Goal: Navigation & Orientation: Find specific page/section

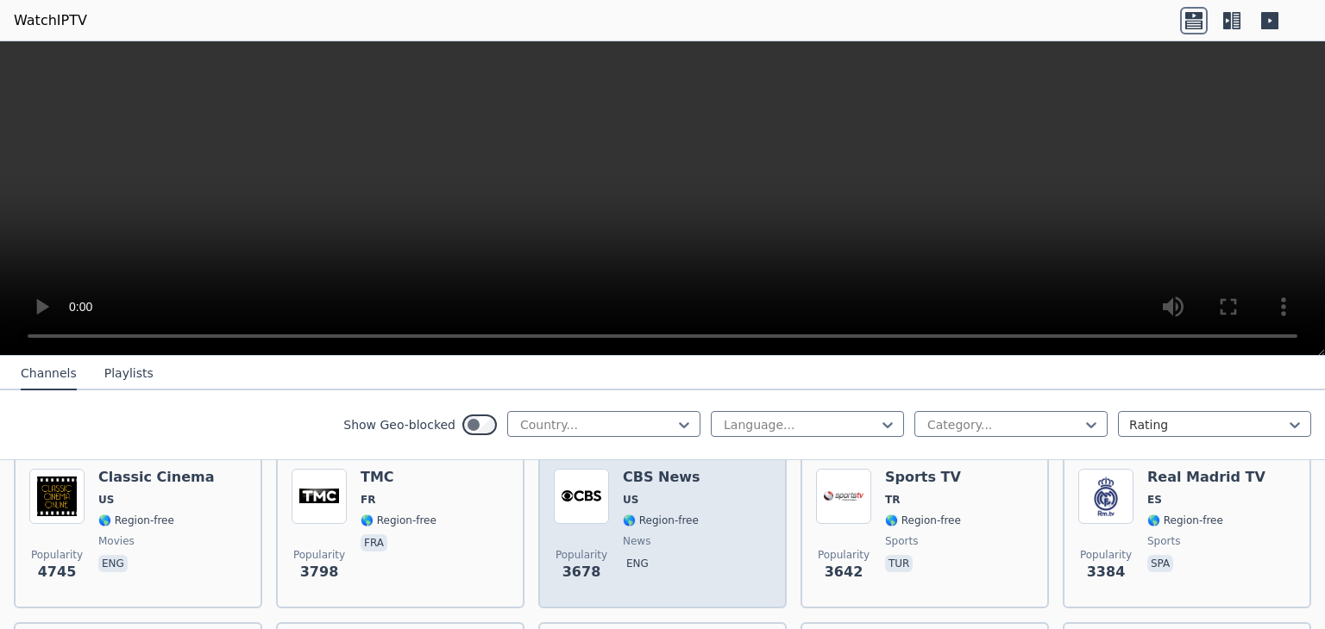
scroll to position [517, 0]
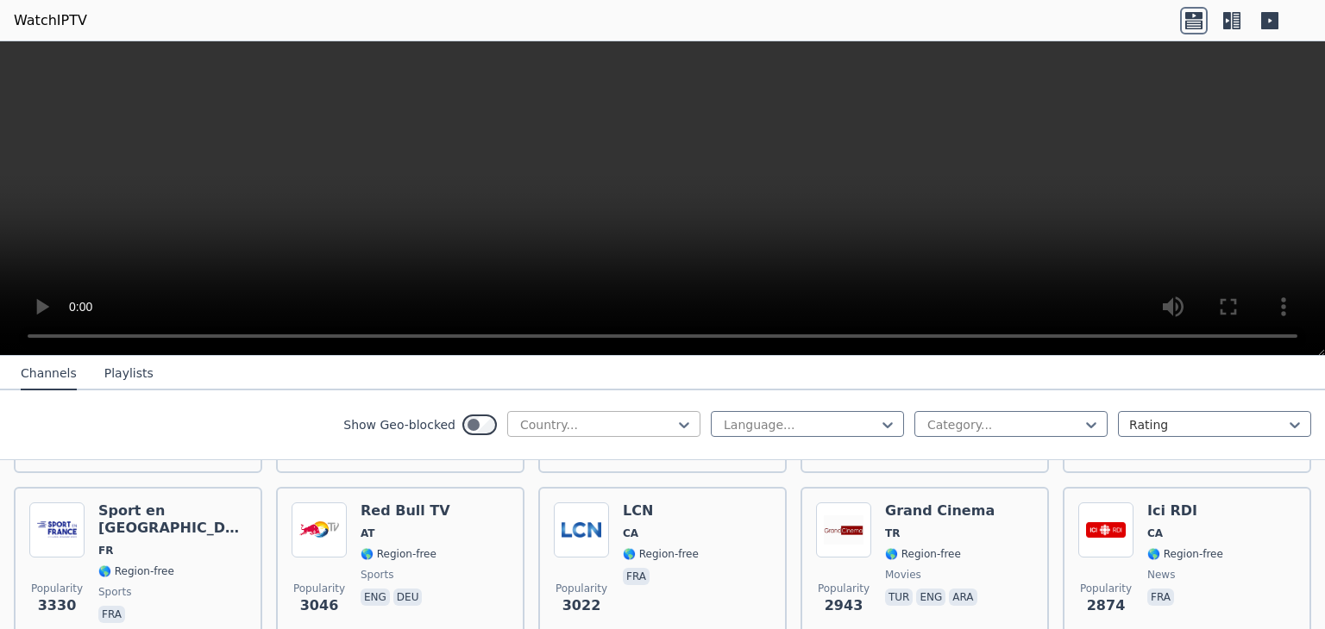
click at [616, 422] on div at bounding box center [596, 424] width 157 height 17
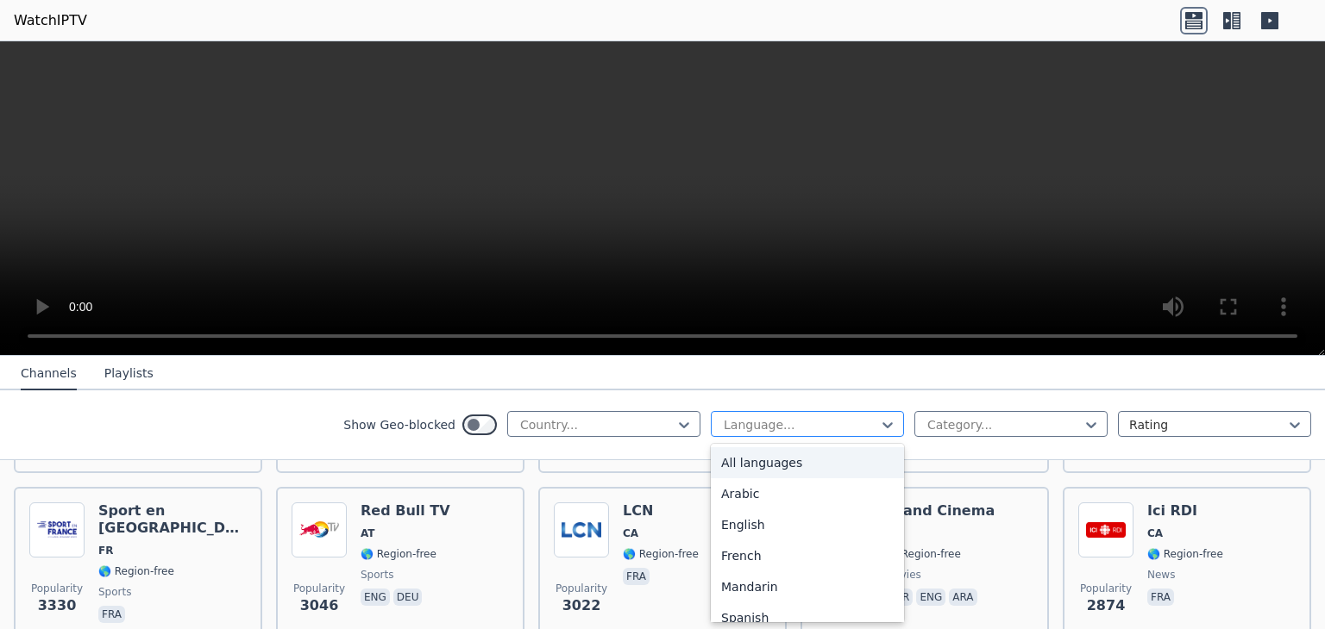
click at [773, 422] on div at bounding box center [800, 424] width 157 height 17
click at [146, 366] on div "Channels Playlists" at bounding box center [87, 374] width 160 height 33
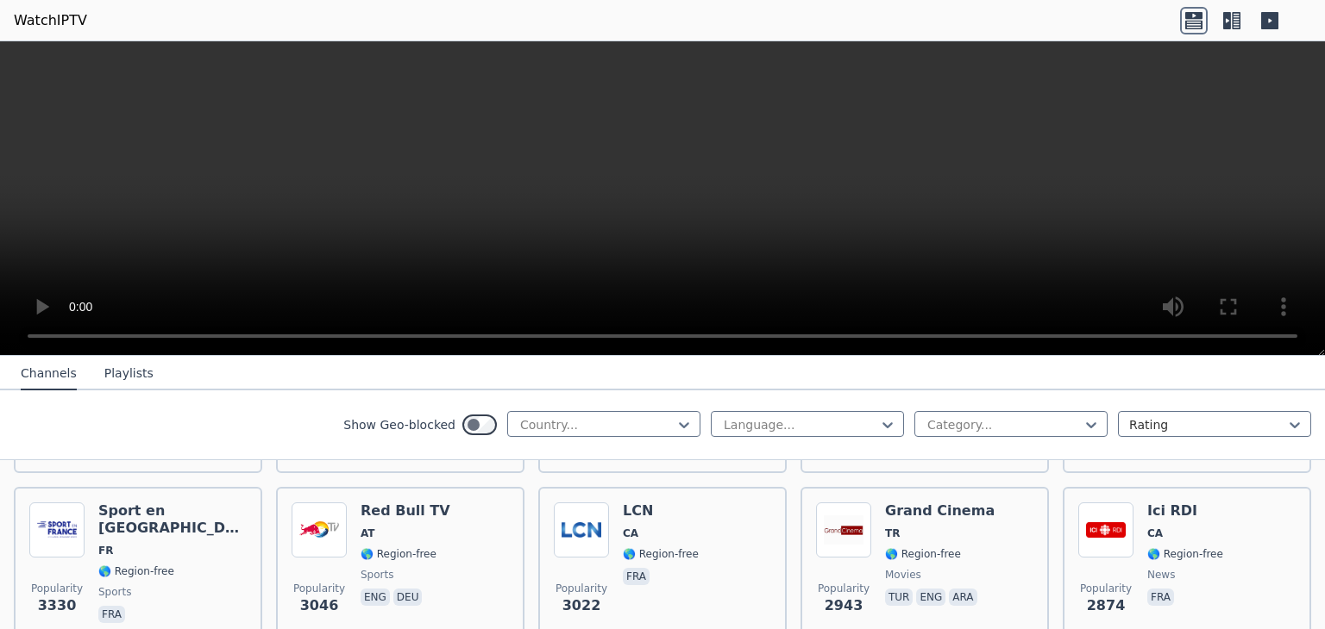
click at [135, 369] on button "Playlists" at bounding box center [128, 374] width 49 height 33
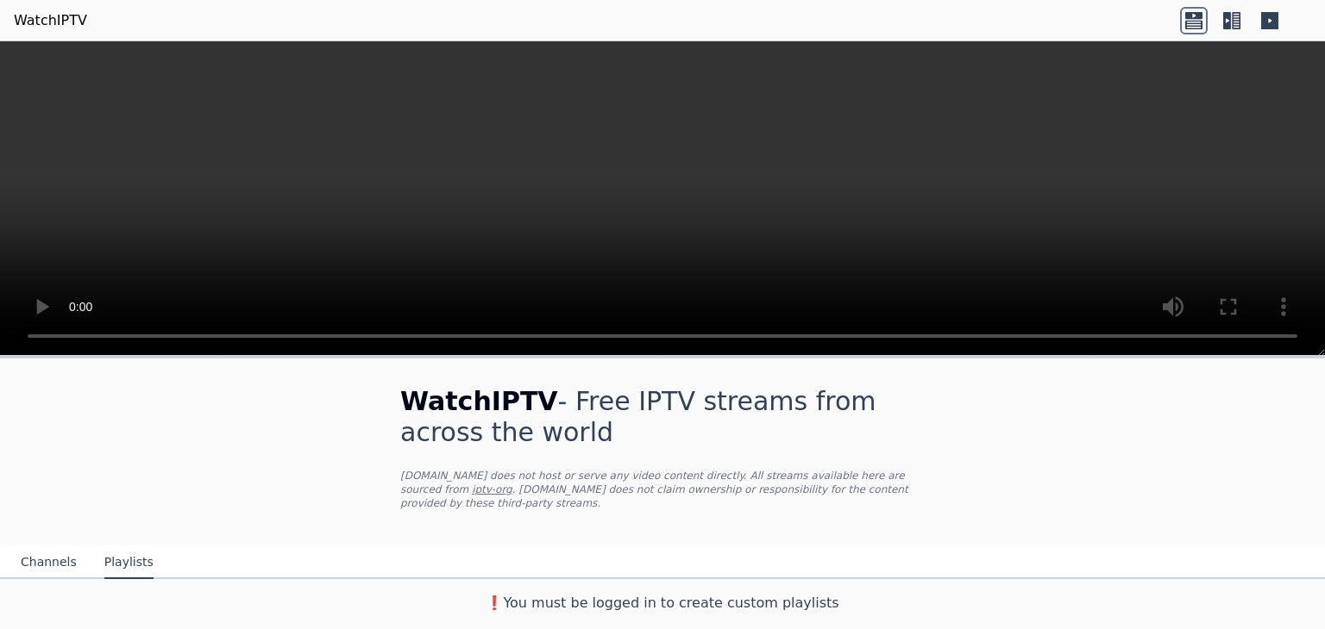
scroll to position [0, 0]
click at [634, 593] on h3 "❗️You must be logged in to create custom playlists" at bounding box center [662, 603] width 579 height 21
click at [29, 549] on button "Channels" at bounding box center [49, 563] width 56 height 33
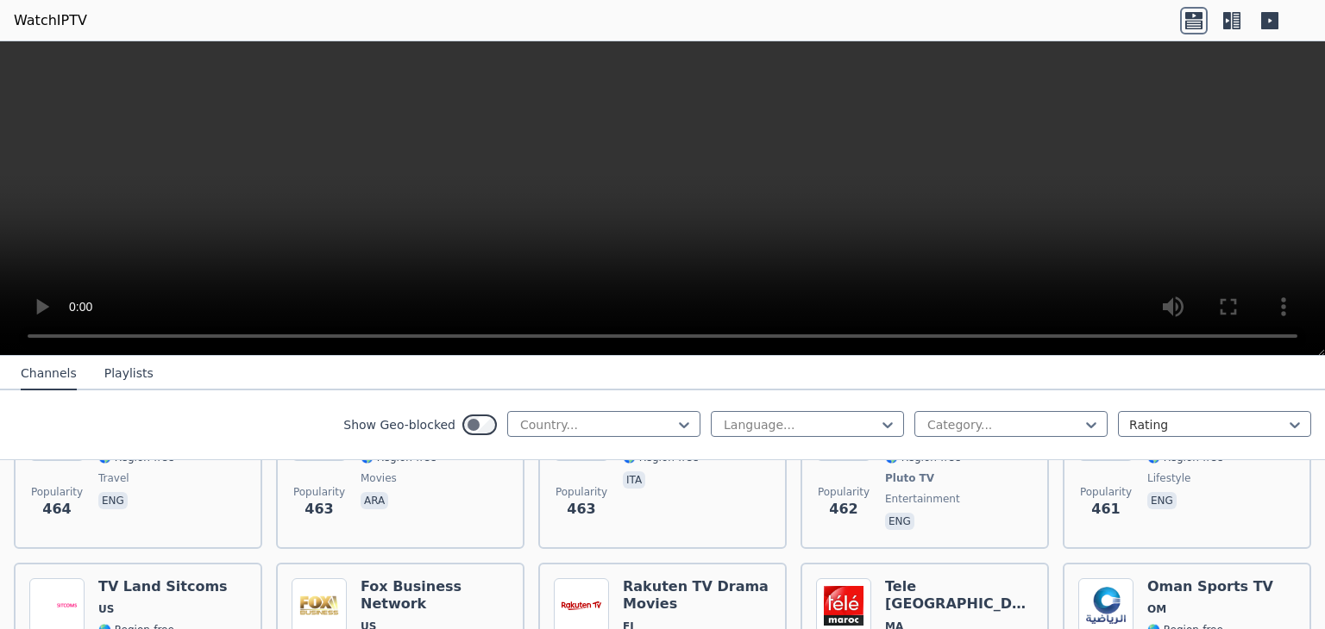
scroll to position [8676, 0]
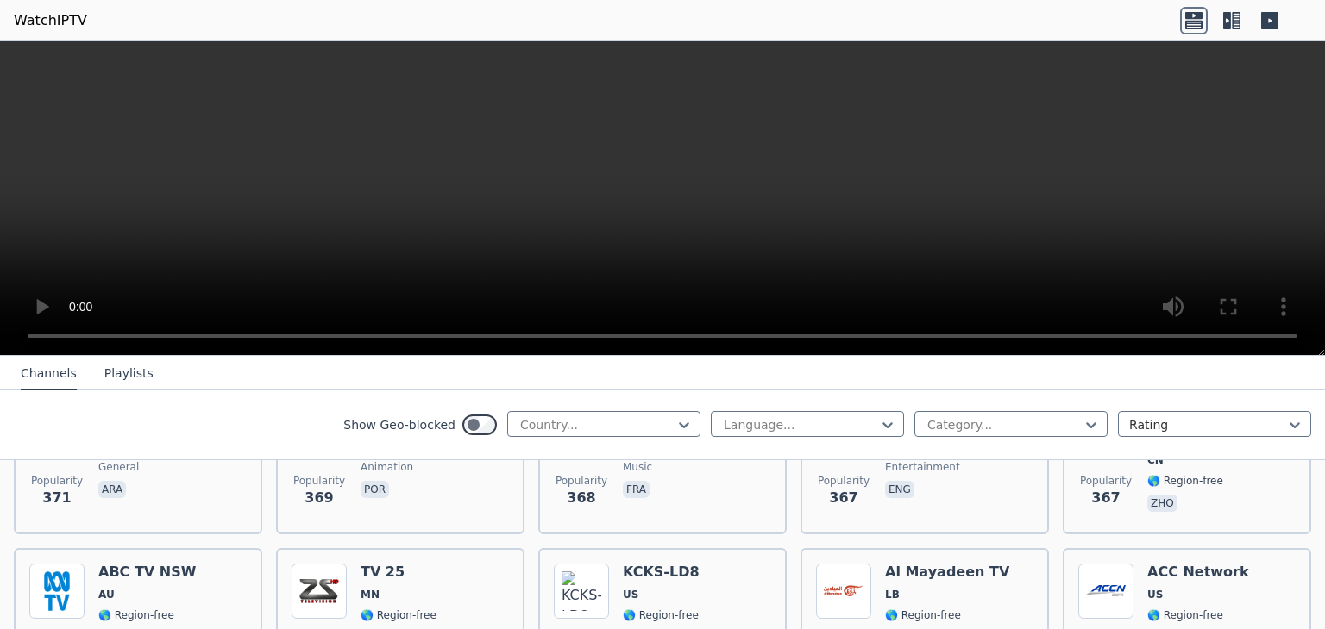
click at [1161, 425] on div at bounding box center [1207, 424] width 157 height 17
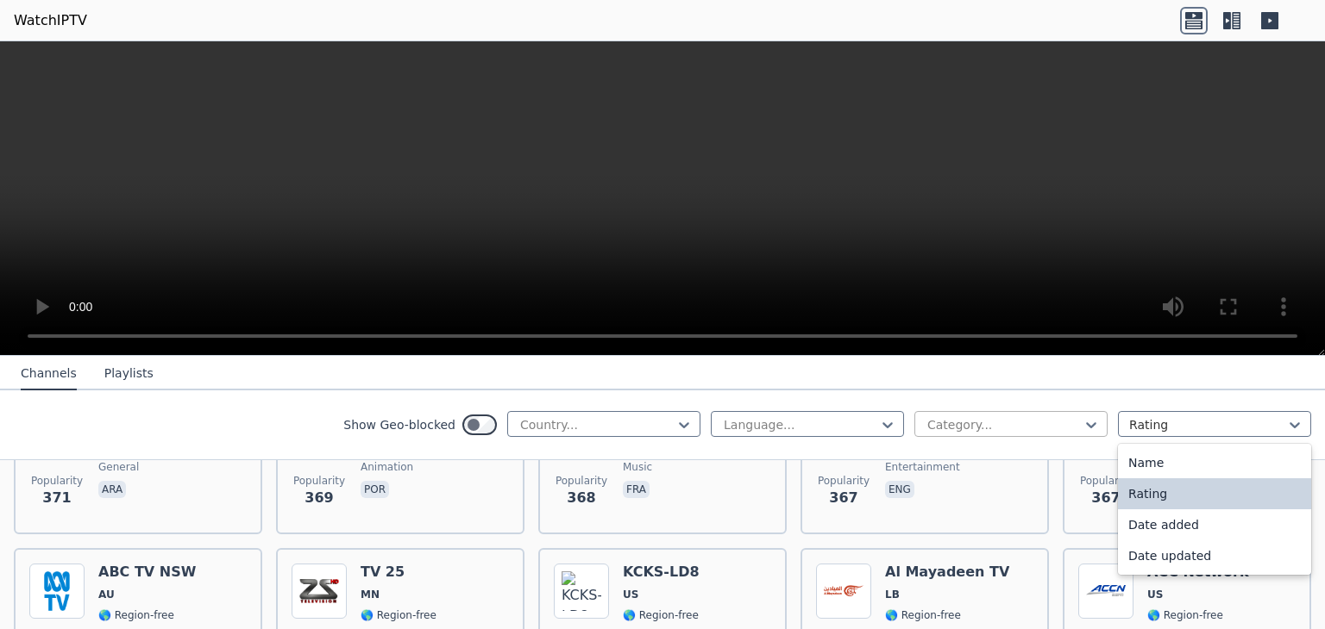
click at [980, 416] on div at bounding box center [1003, 424] width 157 height 17
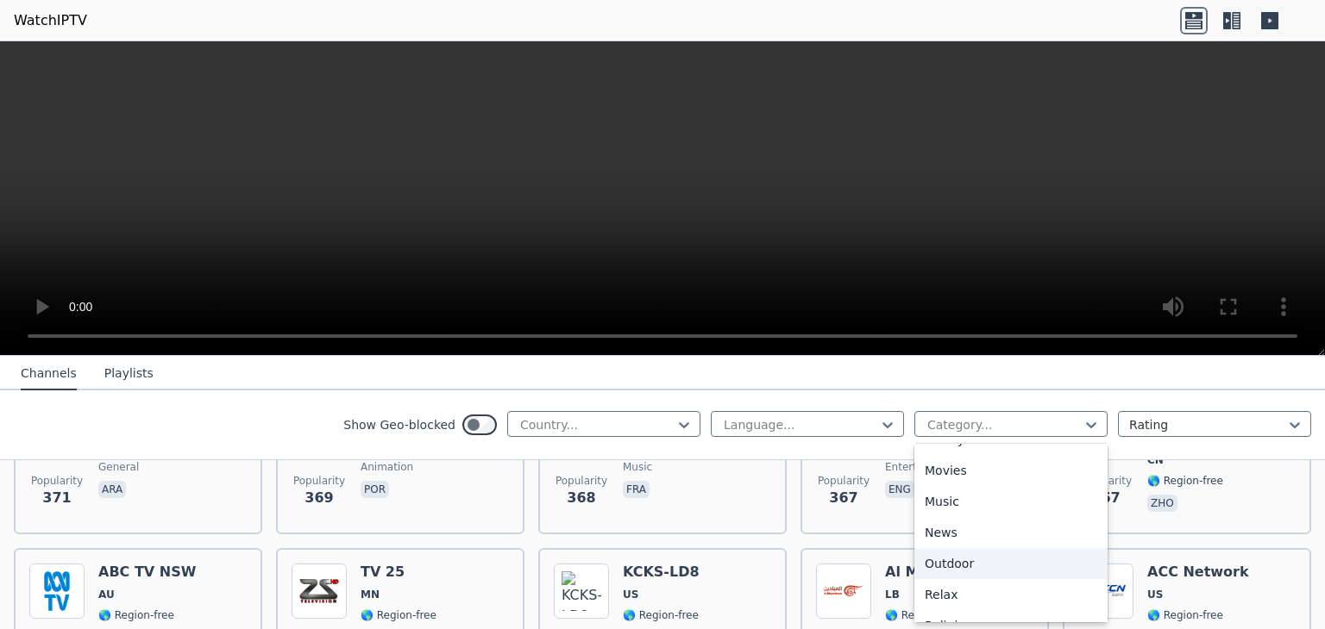
scroll to position [431, 0]
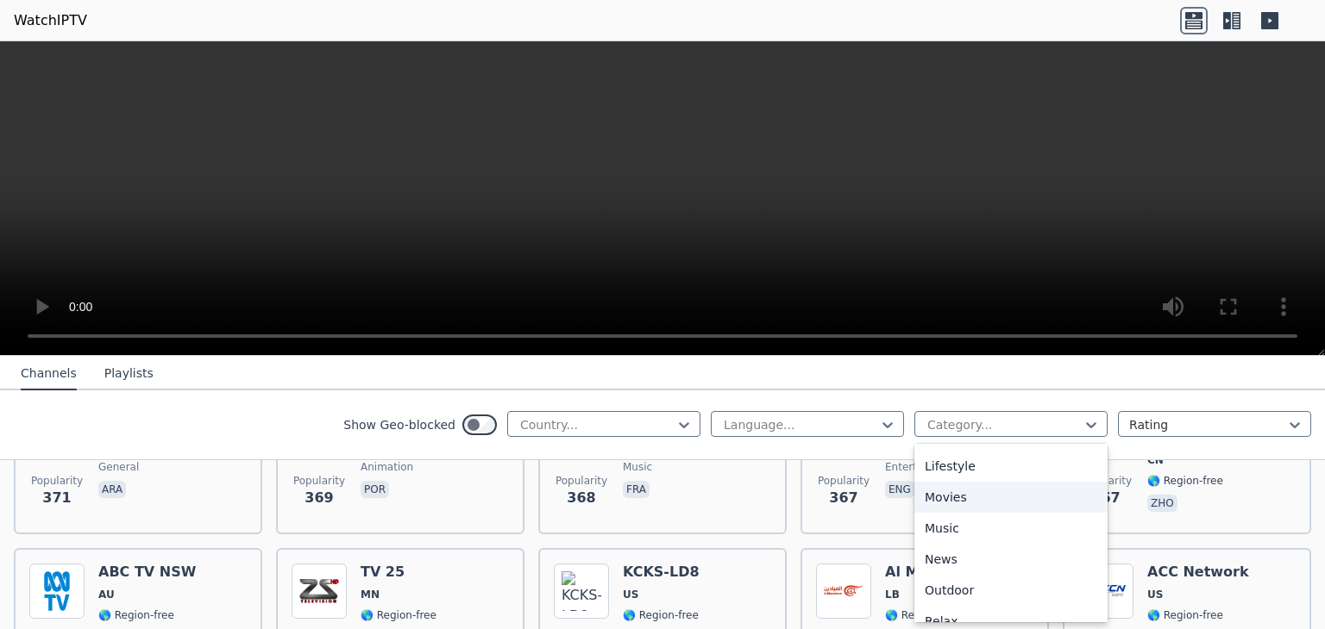
click at [955, 496] on div "Movies" at bounding box center [1010, 497] width 193 height 31
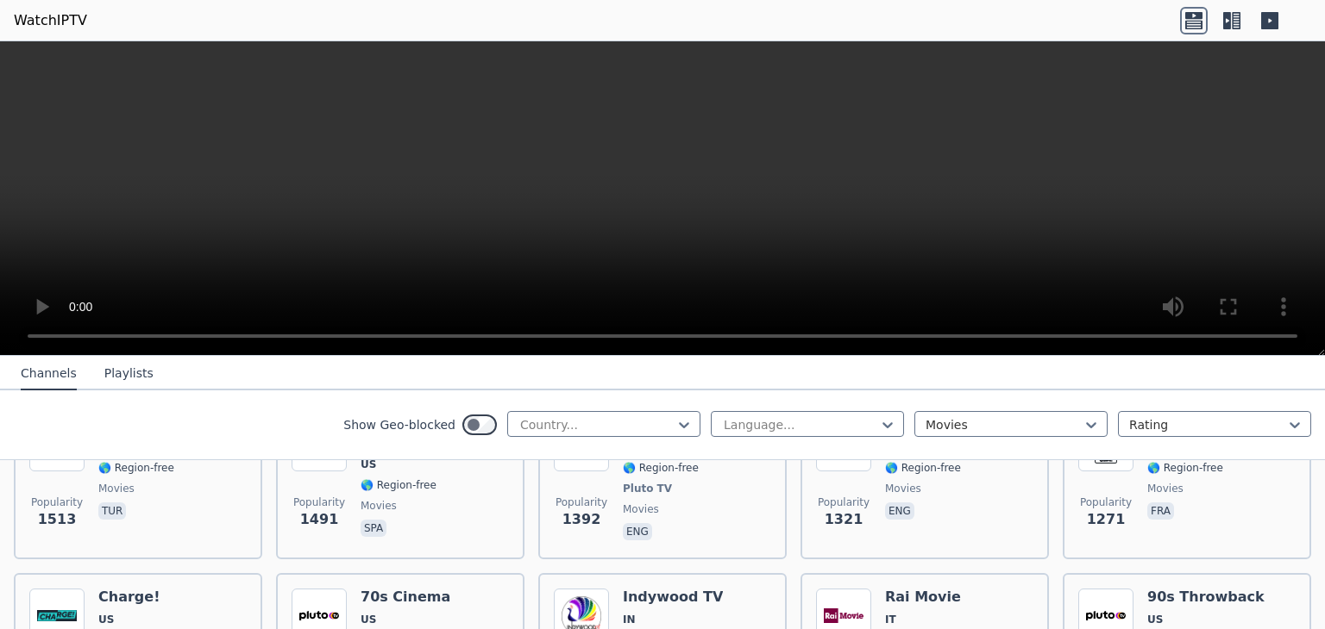
scroll to position [1756, 0]
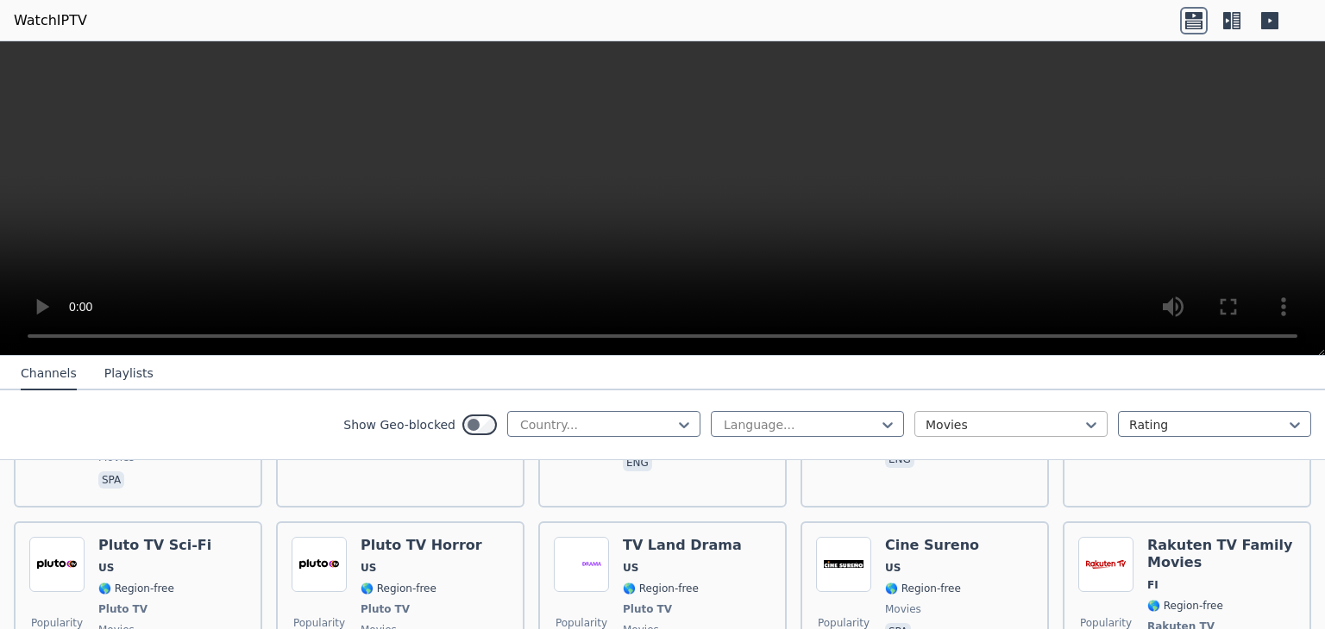
click at [1020, 431] on div at bounding box center [1003, 424] width 157 height 17
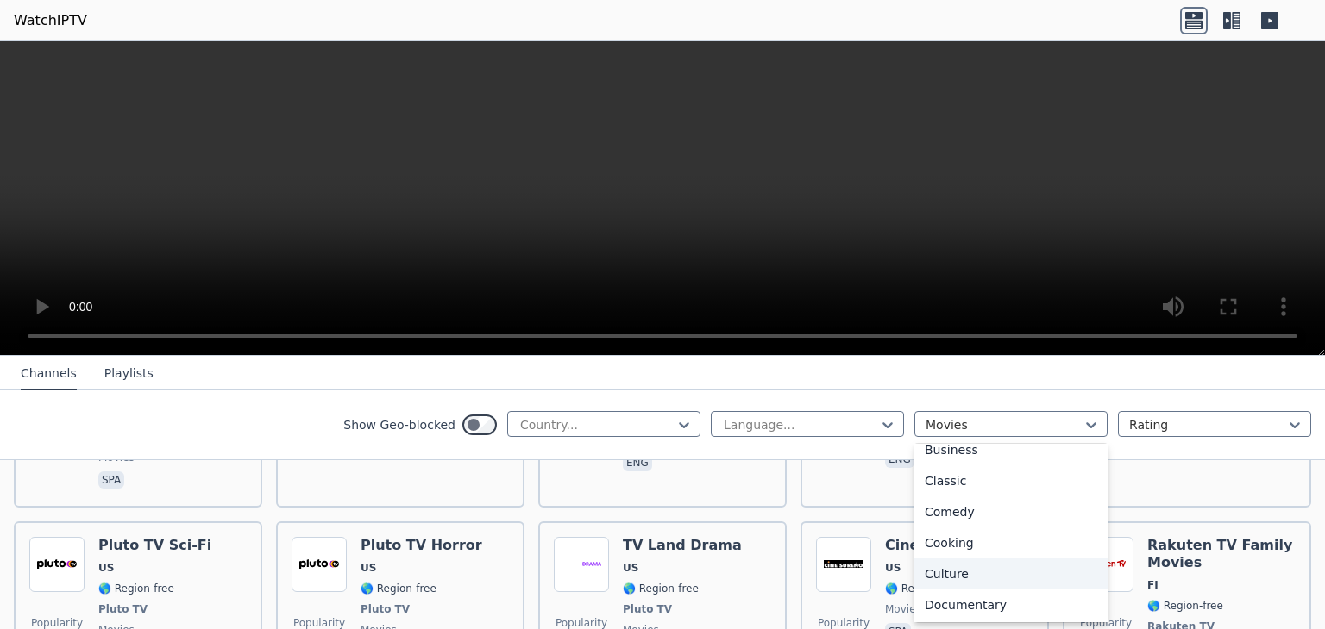
scroll to position [0, 0]
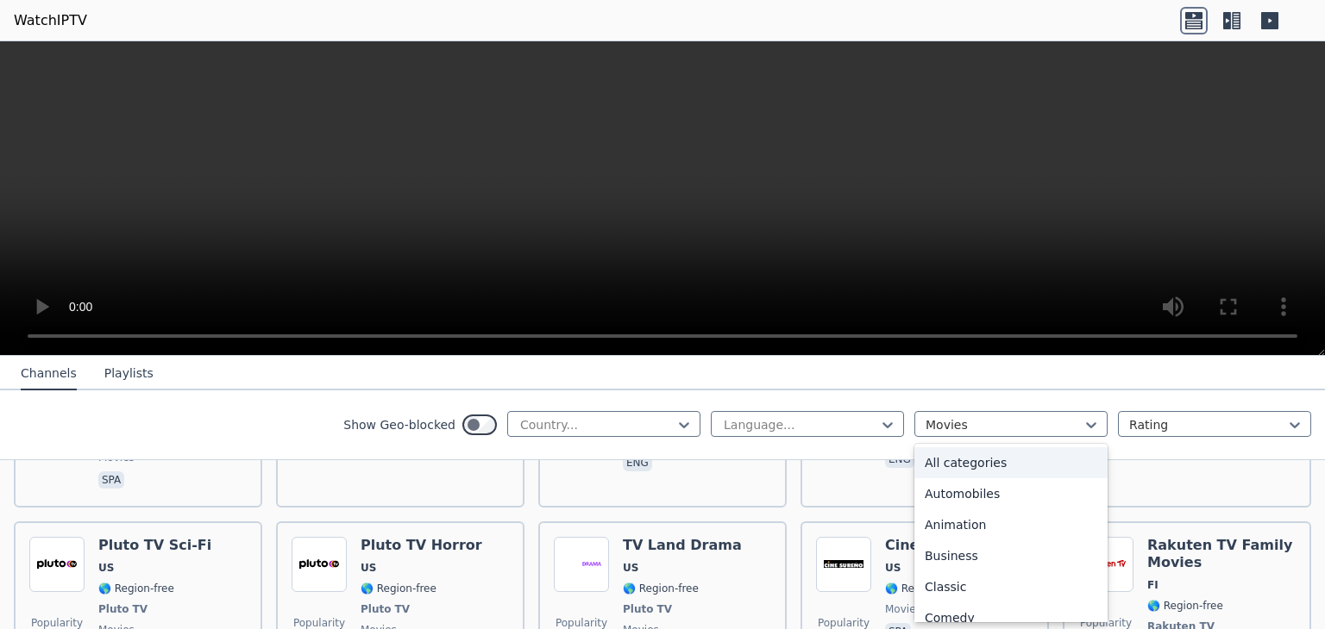
click at [974, 462] on div "All categories" at bounding box center [1010, 463] width 193 height 31
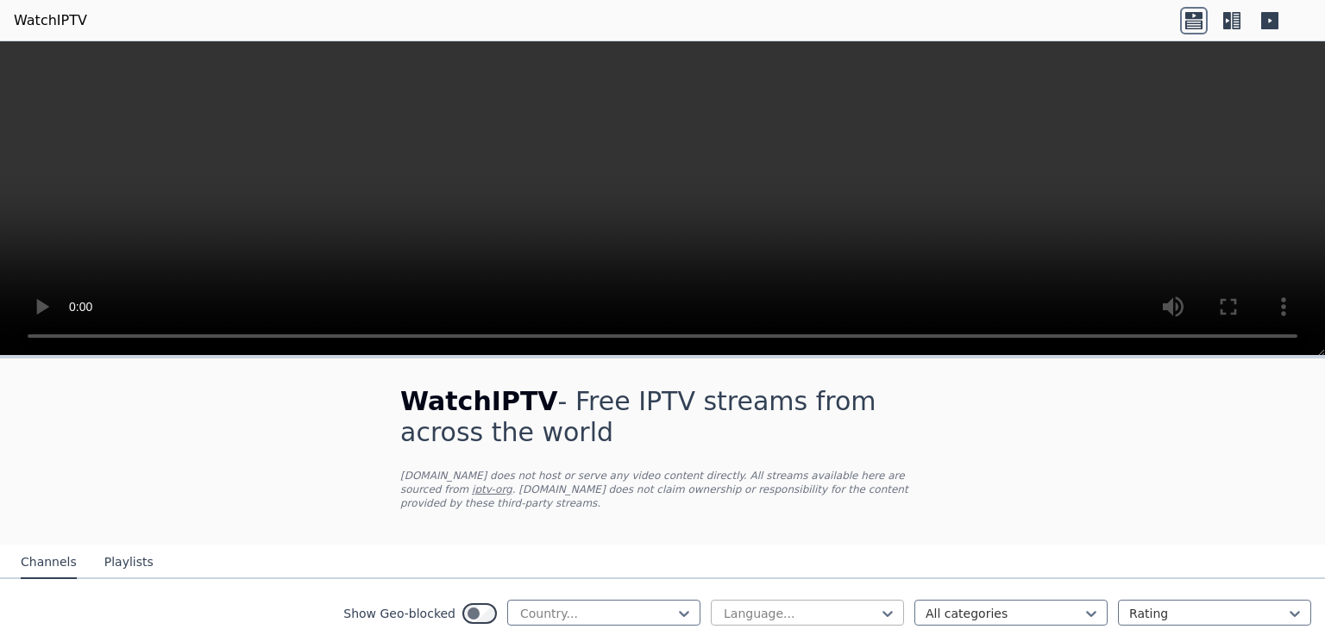
click at [855, 605] on div at bounding box center [800, 613] width 157 height 17
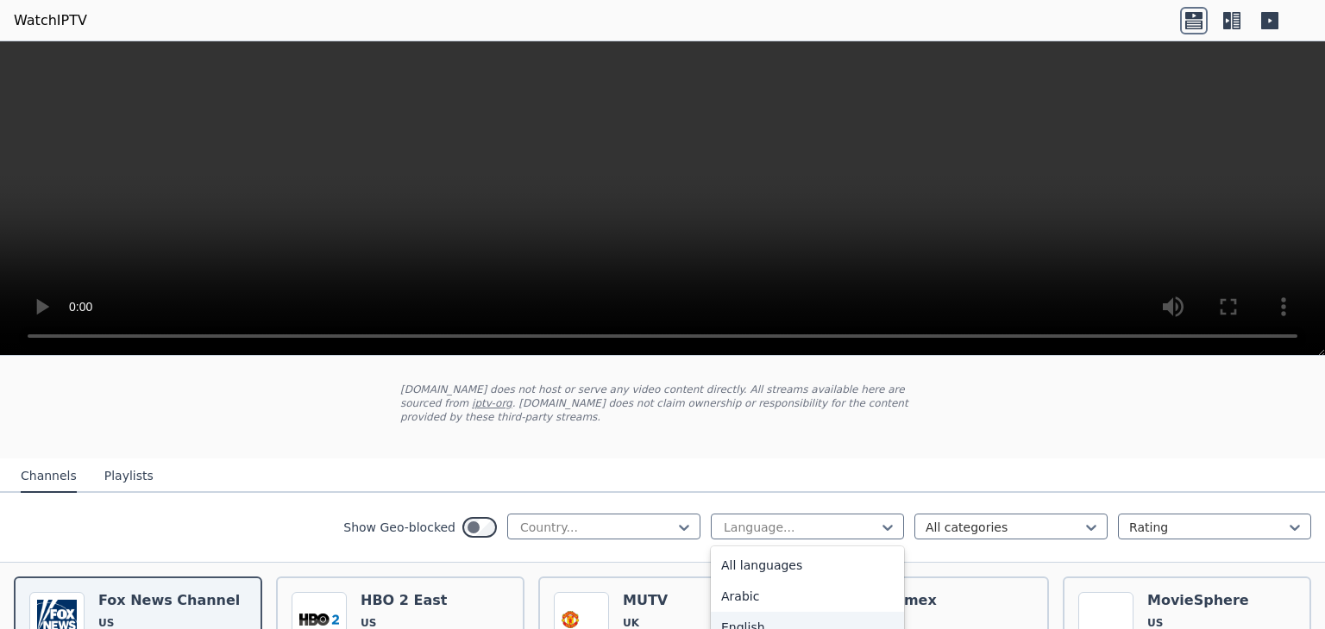
click at [774, 612] on div "English" at bounding box center [807, 627] width 193 height 31
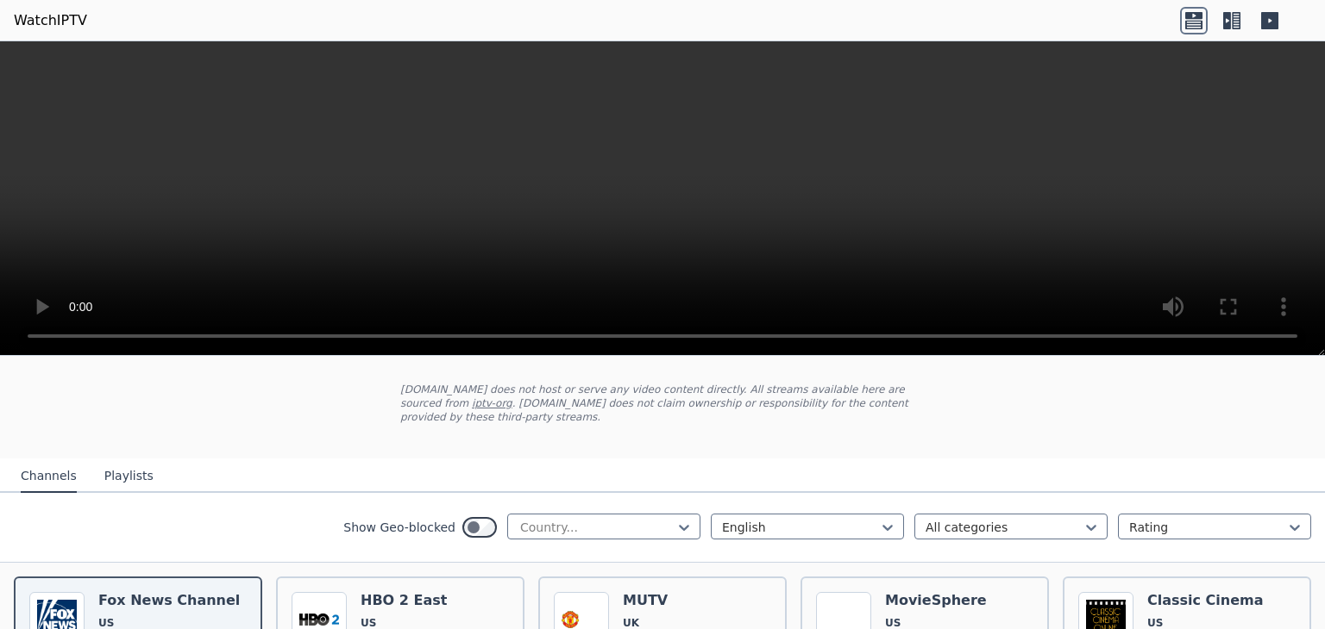
scroll to position [5195, 0]
